Goal: Information Seeking & Learning: Learn about a topic

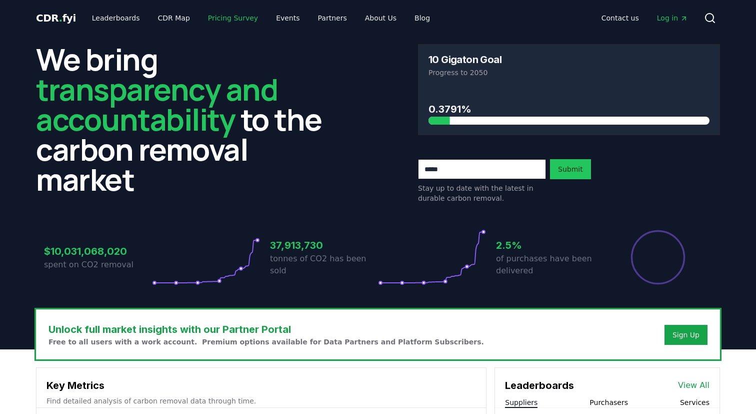
click at [209, 20] on link "Pricing Survey" at bounding box center [233, 18] width 66 height 18
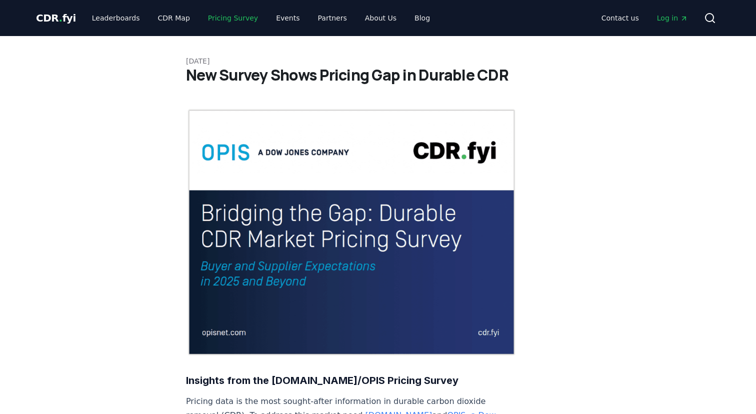
scroll to position [7, 0]
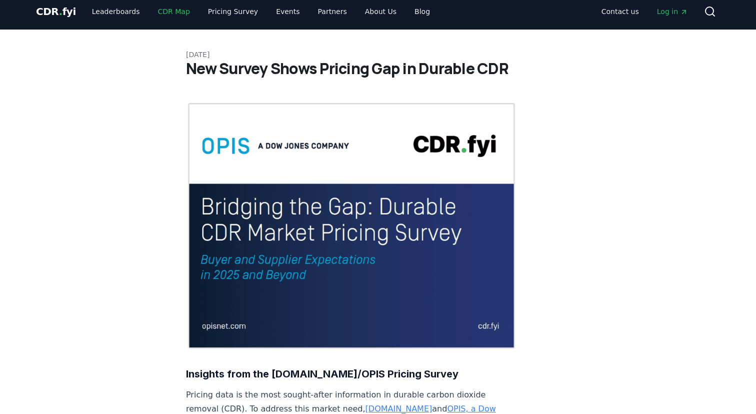
click at [167, 16] on link "CDR Map" at bounding box center [174, 12] width 48 height 18
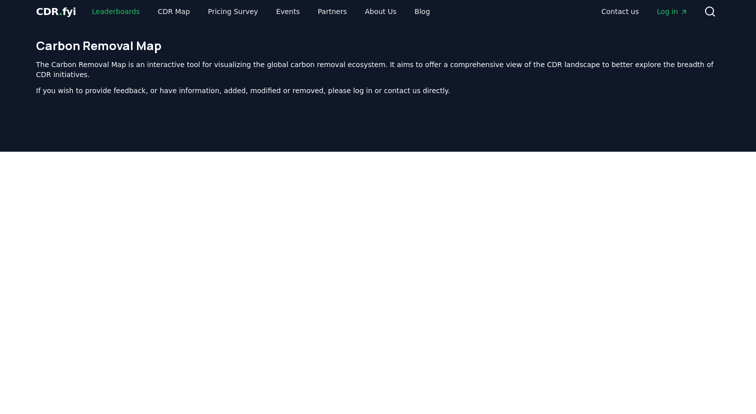
click at [103, 10] on link "Leaderboards" at bounding box center [116, 12] width 64 height 18
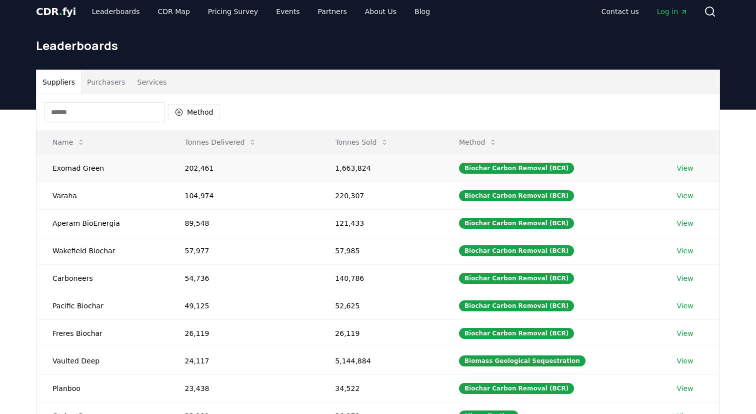
click at [683, 171] on link "View" at bounding box center [685, 168] width 17 height 10
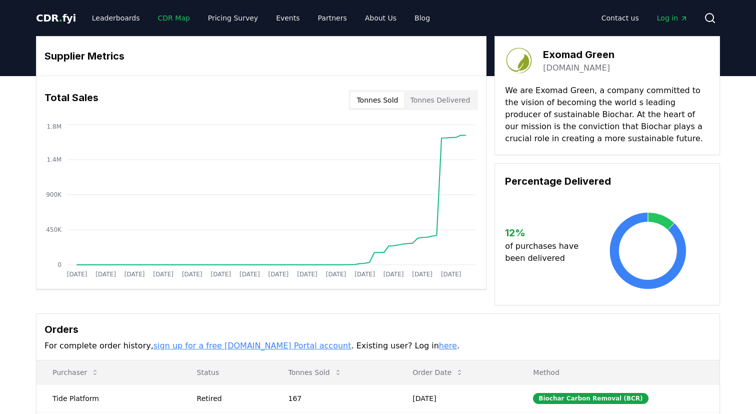
click at [162, 17] on link "CDR Map" at bounding box center [174, 18] width 48 height 18
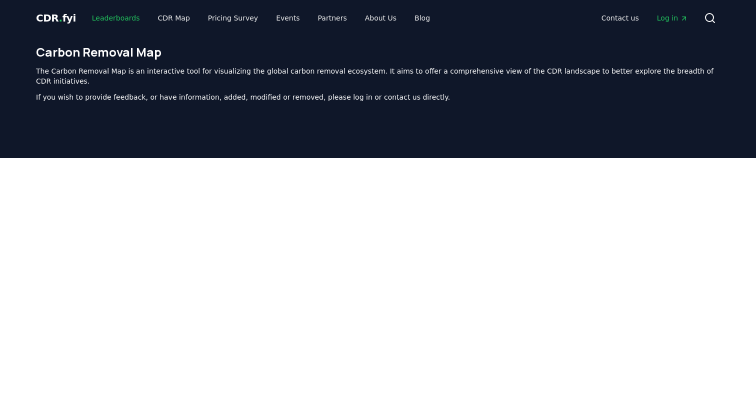
click at [102, 21] on link "Leaderboards" at bounding box center [116, 18] width 64 height 18
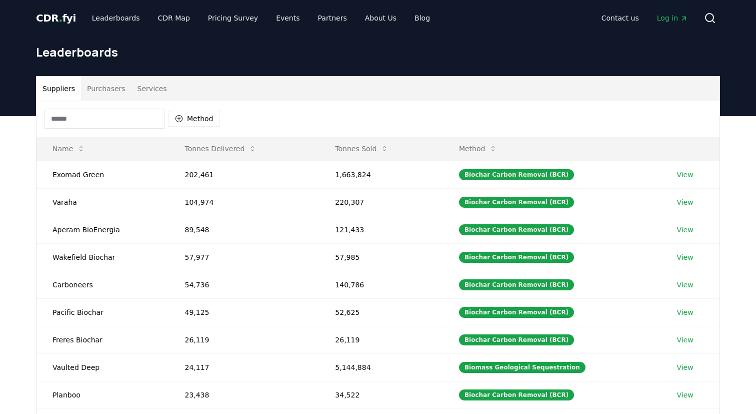
click at [100, 83] on button "Purchasers" at bounding box center [106, 89] width 51 height 24
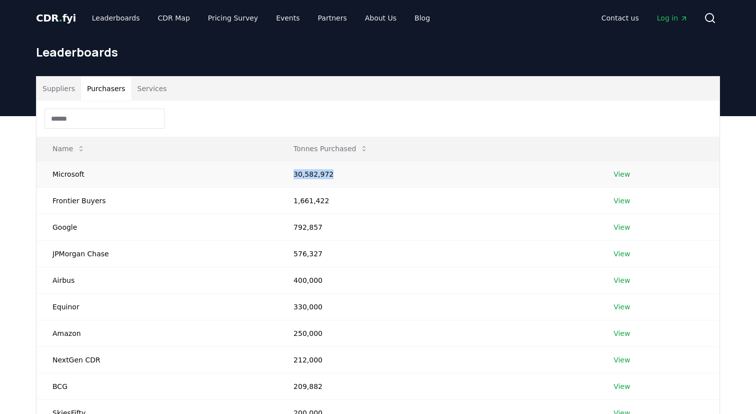
drag, startPoint x: 332, startPoint y: 174, endPoint x: 288, endPoint y: 174, distance: 43.5
click at [288, 174] on td "30,582,972" at bounding box center [438, 174] width 320 height 27
click at [307, 174] on td "30,582,972" at bounding box center [438, 174] width 320 height 27
click at [141, 84] on button "Services" at bounding box center [153, 89] width 42 height 24
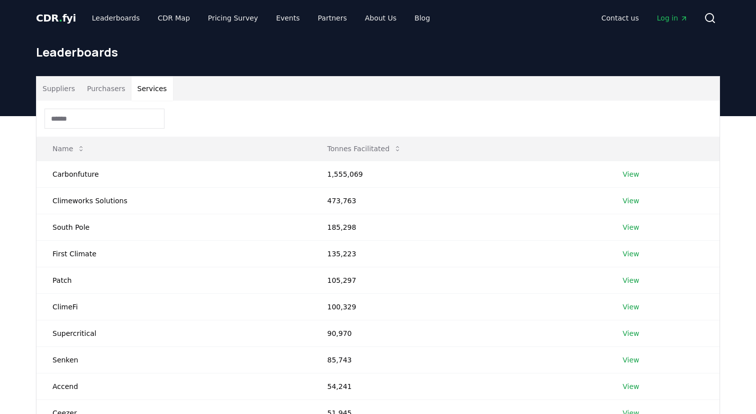
click at [99, 101] on div at bounding box center [378, 119] width 683 height 36
click at [76, 95] on button "Suppliers" at bounding box center [59, 89] width 45 height 24
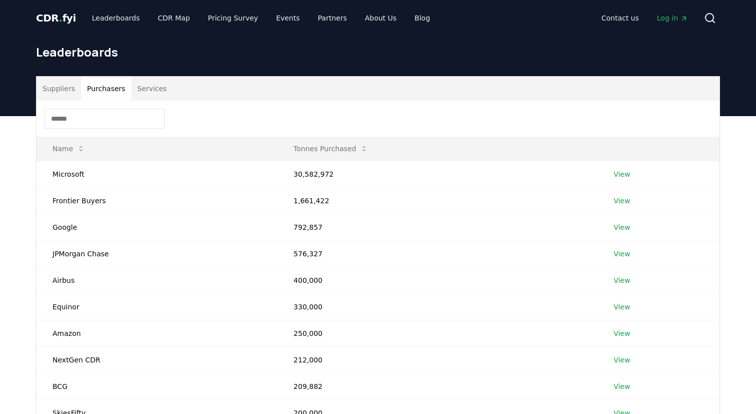
click at [105, 95] on button "Purchasers" at bounding box center [106, 89] width 51 height 24
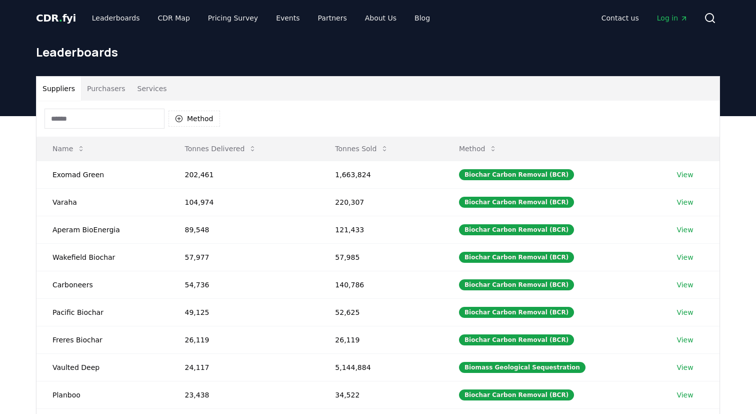
click at [57, 86] on button "Suppliers" at bounding box center [59, 89] width 45 height 24
click at [118, 87] on button "Purchasers" at bounding box center [106, 89] width 51 height 24
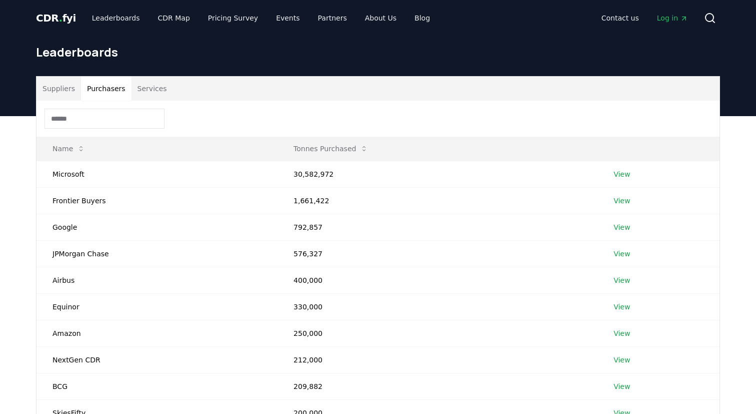
click at [141, 88] on button "Services" at bounding box center [153, 89] width 42 height 24
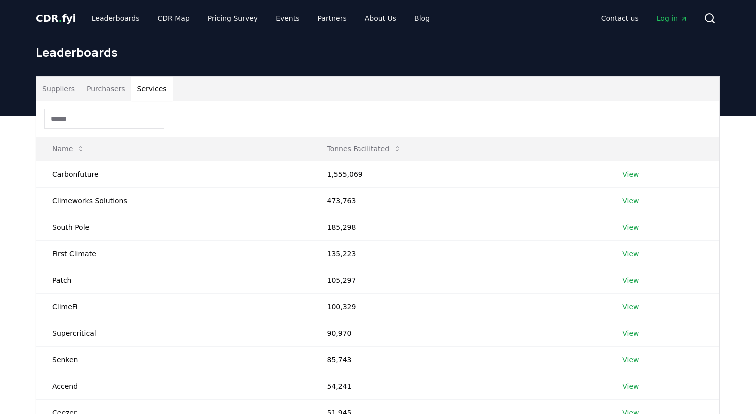
click at [109, 92] on button "Purchasers" at bounding box center [106, 89] width 51 height 24
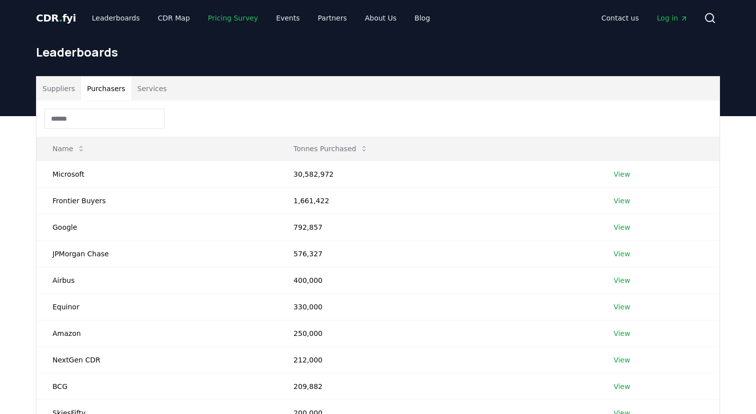
click at [217, 24] on link "Pricing Survey" at bounding box center [233, 18] width 66 height 18
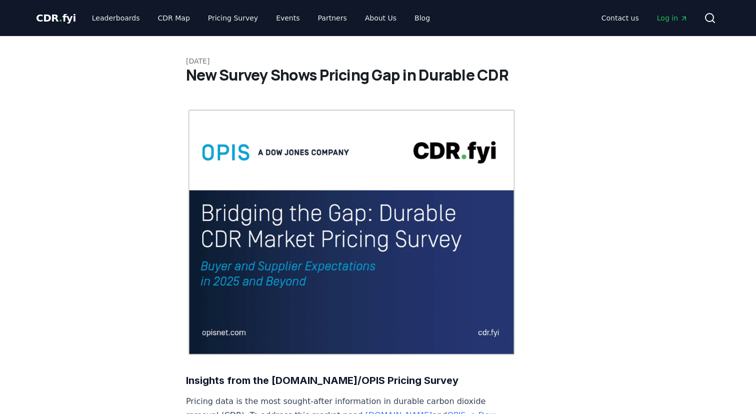
click at [675, 20] on span "Log in" at bounding box center [672, 18] width 31 height 10
click at [60, 23] on span "CDR . fyi" at bounding box center [56, 18] width 40 height 12
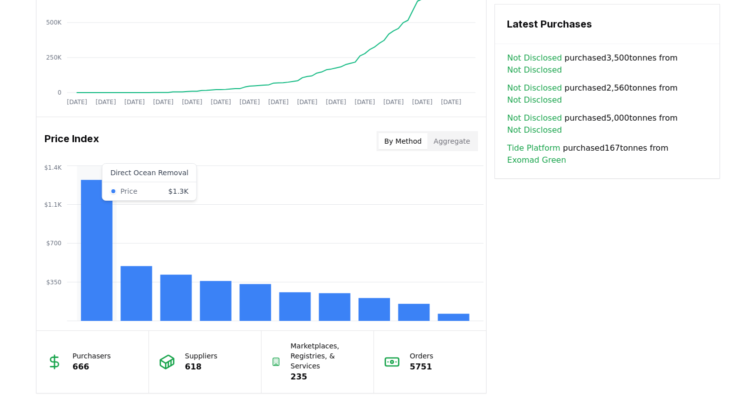
scroll to position [713, 0]
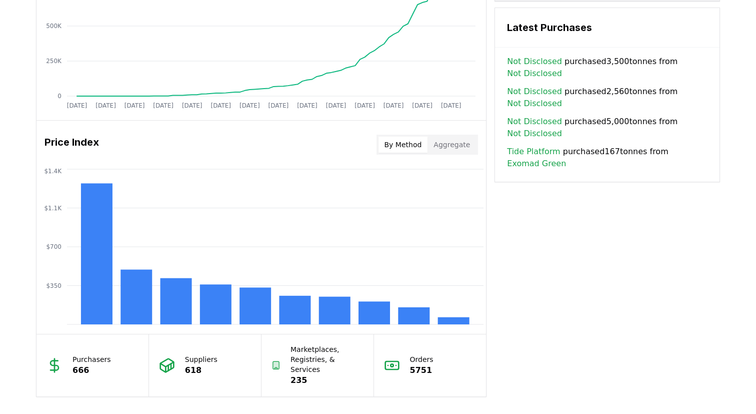
click at [408, 140] on button "By Method" at bounding box center [404, 145] width 50 height 16
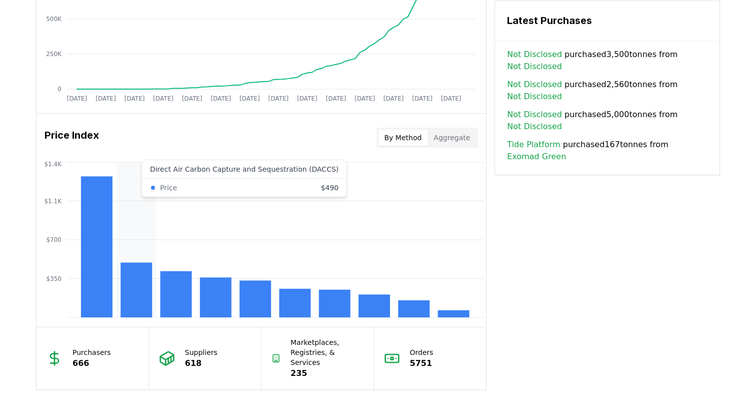
scroll to position [726, 0]
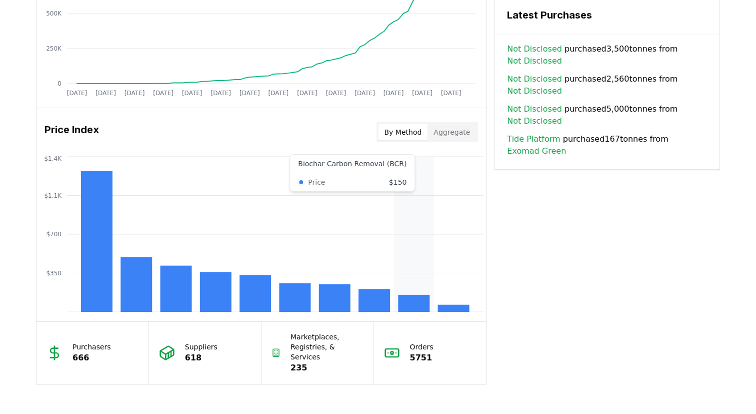
click at [415, 298] on rect at bounding box center [414, 303] width 32 height 17
click at [414, 191] on icon "$350 $700 $1.1K $1.4K" at bounding box center [262, 234] width 450 height 160
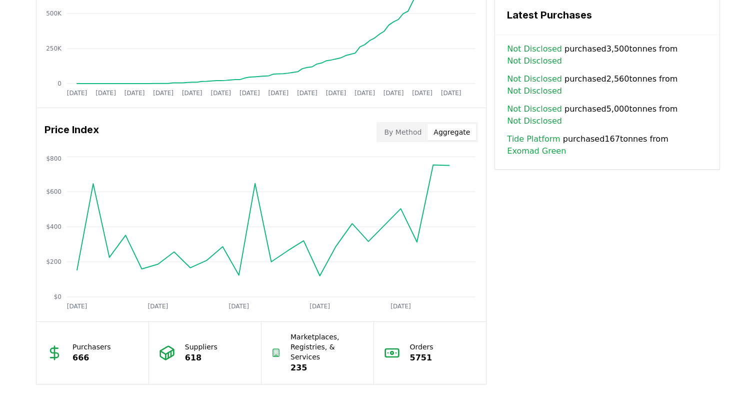
click at [448, 137] on button "Aggregate" at bounding box center [452, 132] width 49 height 16
click at [406, 131] on button "By Method" at bounding box center [404, 132] width 50 height 16
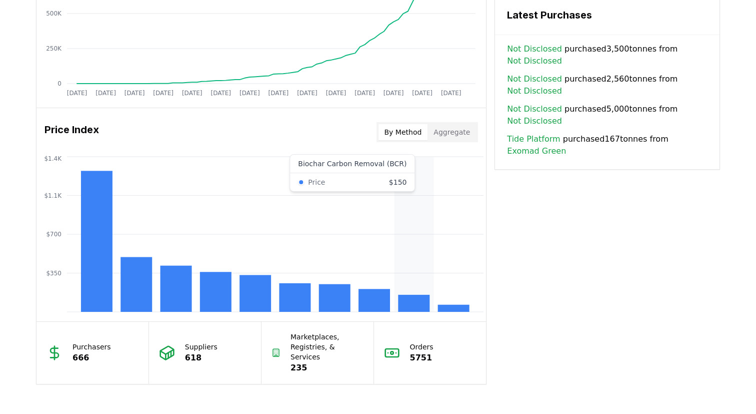
click at [410, 303] on rect at bounding box center [414, 303] width 32 height 17
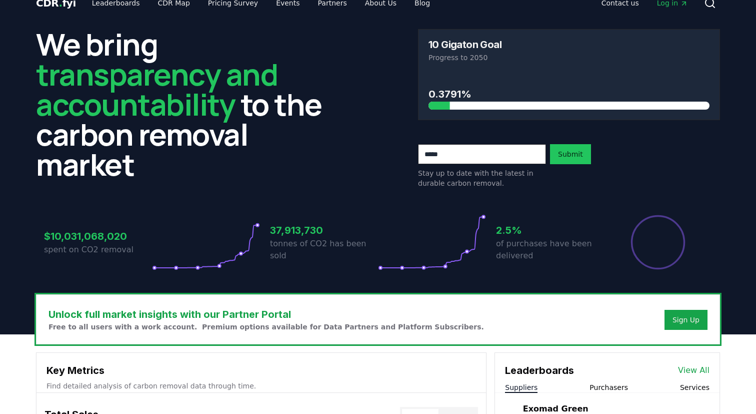
scroll to position [0, 0]
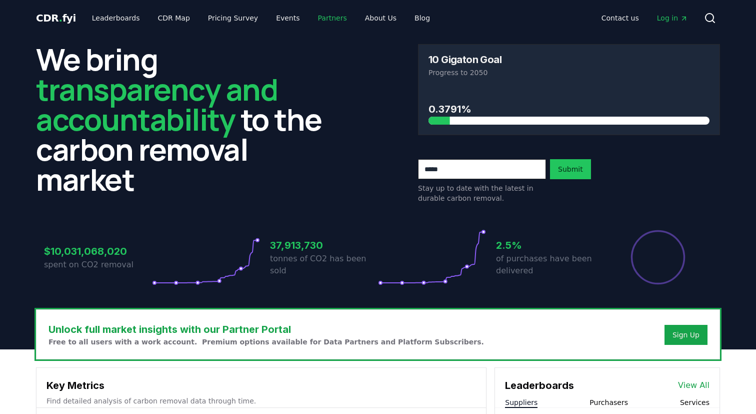
click at [334, 18] on link "Partners" at bounding box center [332, 18] width 45 height 18
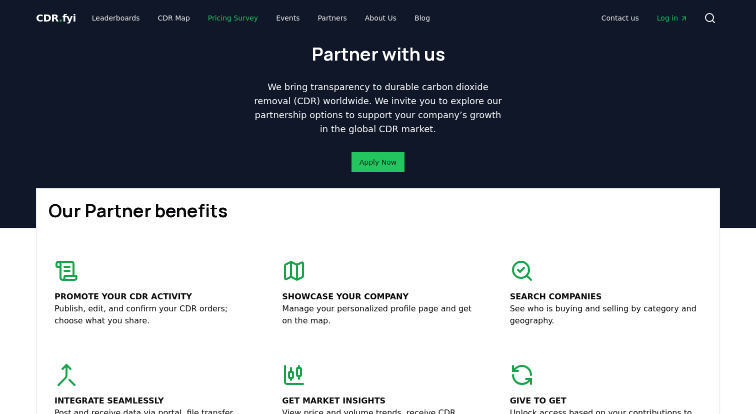
click at [224, 16] on link "Pricing Survey" at bounding box center [233, 18] width 66 height 18
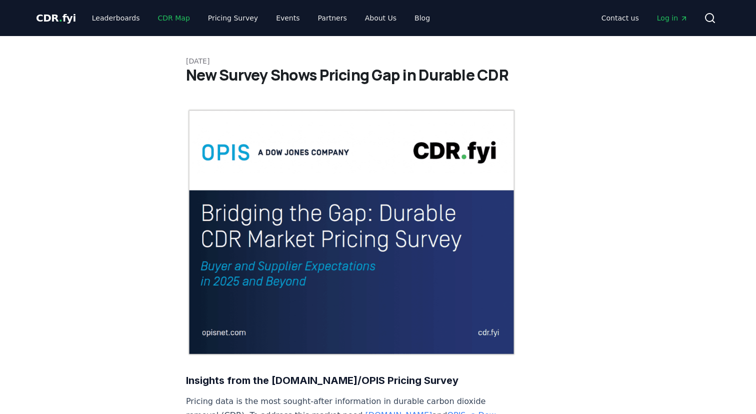
click at [179, 12] on link "CDR Map" at bounding box center [174, 18] width 48 height 18
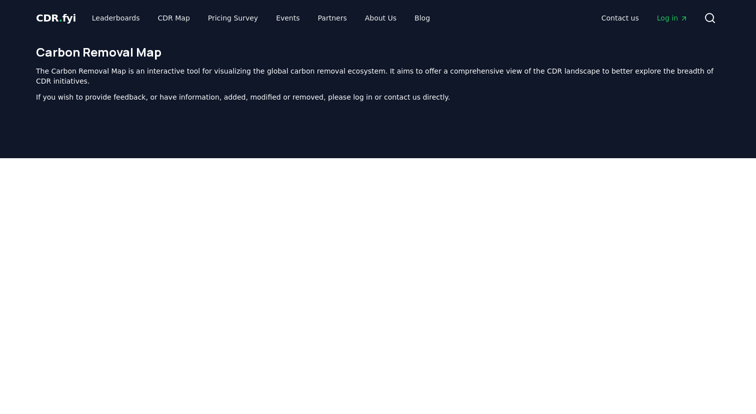
click at [365, 27] on div "CDR . fyi Leaderboards CDR Map Pricing Survey Events Partners About Us Blog Con…" at bounding box center [378, 18] width 684 height 36
